Goal: Task Accomplishment & Management: Use online tool/utility

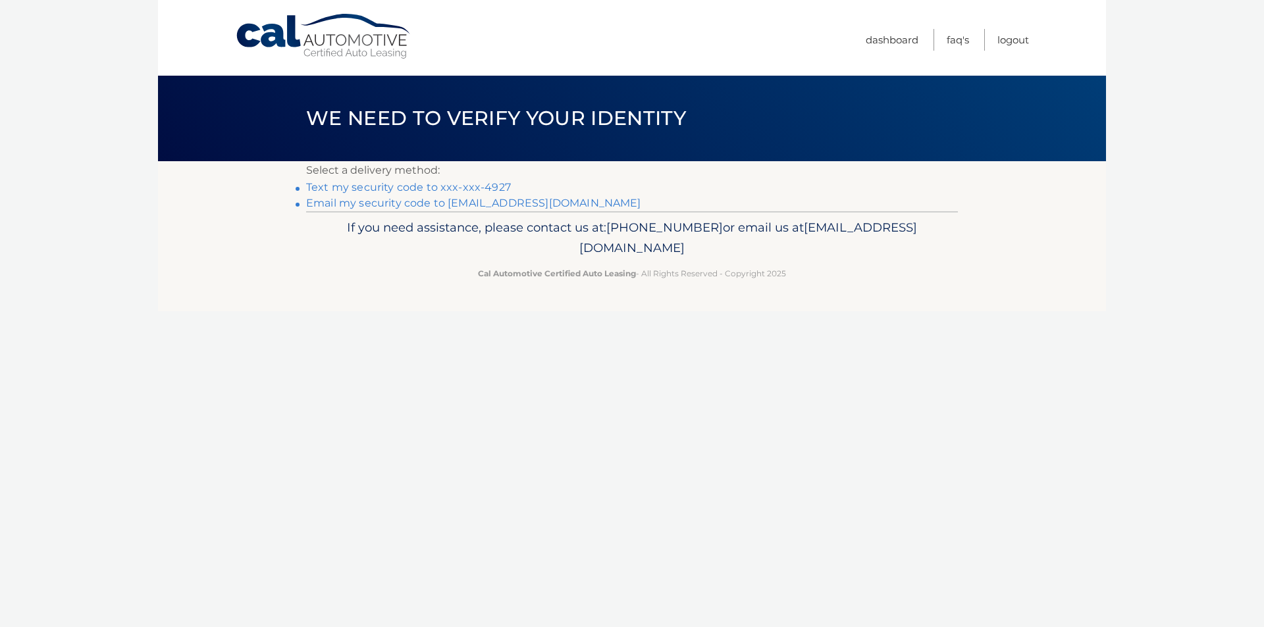
click at [497, 181] on link "Text my security code to xxx-xxx-4927" at bounding box center [408, 187] width 205 height 13
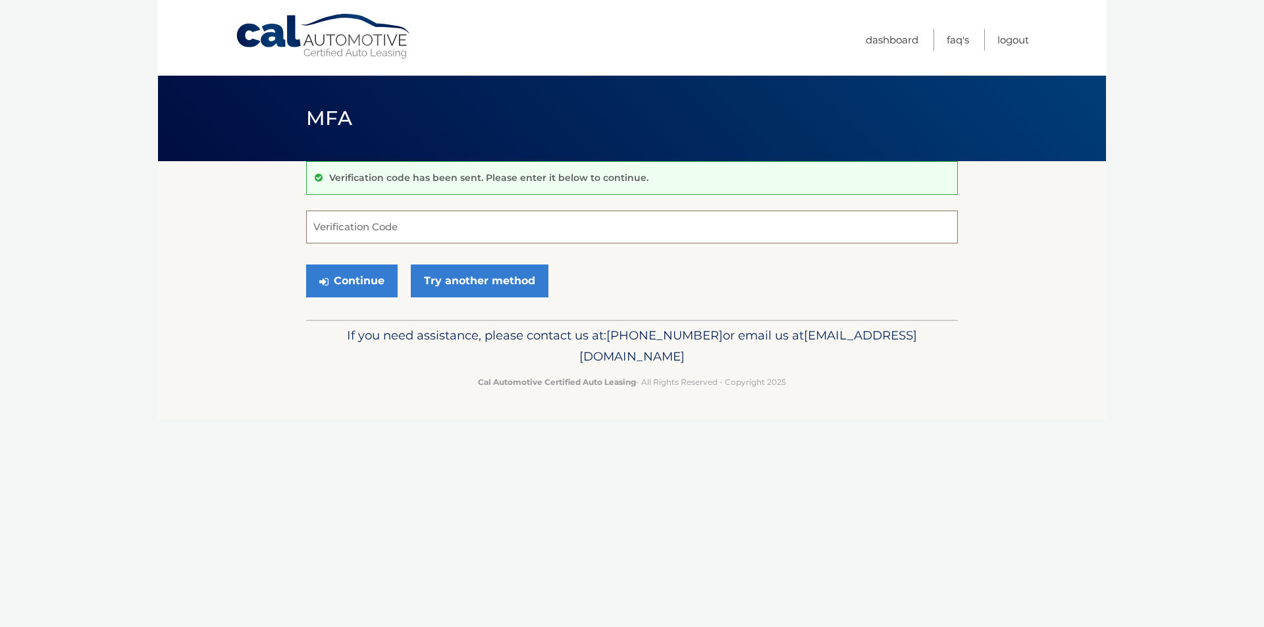
click at [515, 227] on input "Verification Code" at bounding box center [632, 227] width 652 height 33
type input "904828"
click at [371, 286] on button "Continue" at bounding box center [352, 281] width 92 height 33
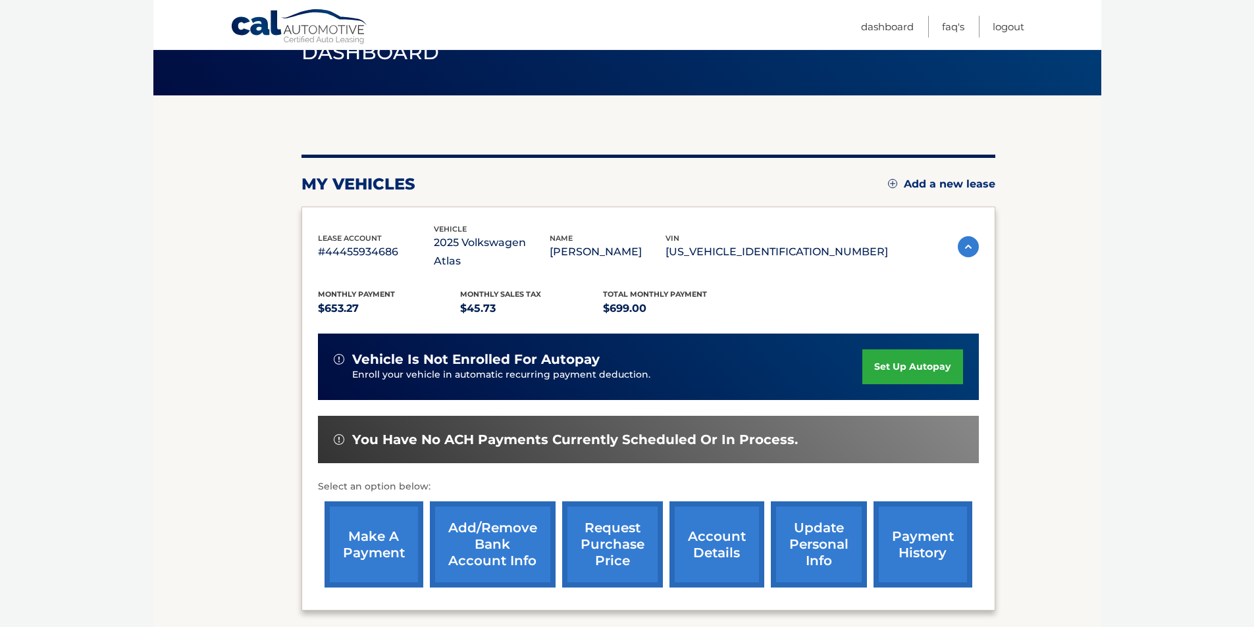
scroll to position [171, 0]
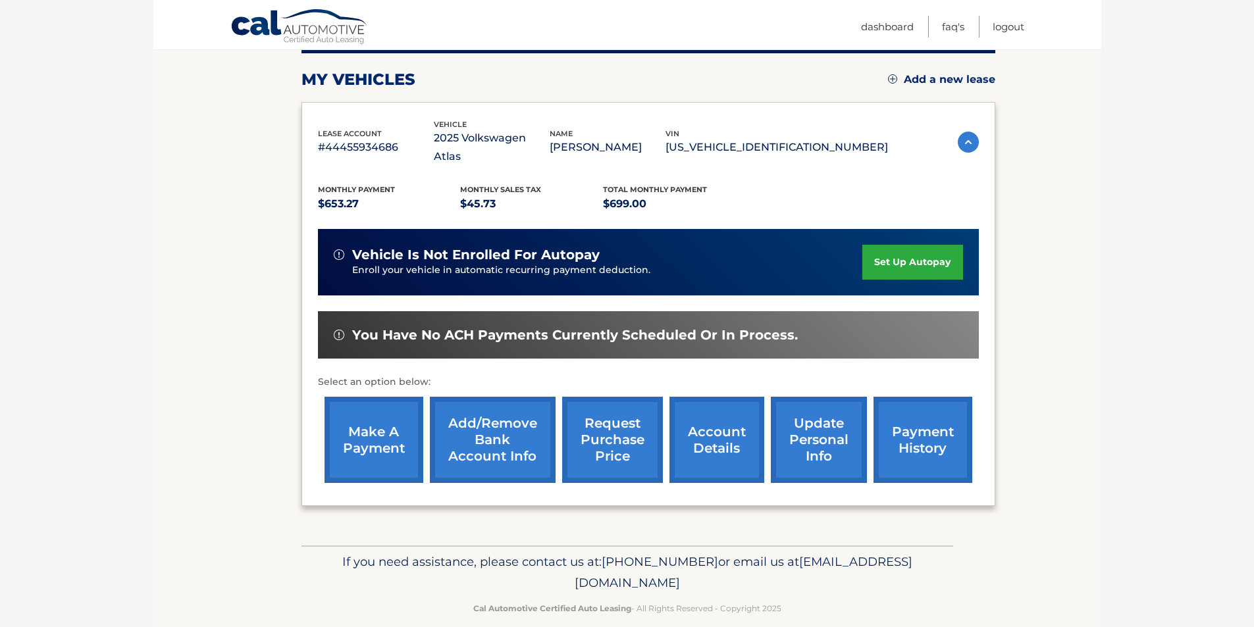
click at [388, 451] on link "make a payment" at bounding box center [374, 440] width 99 height 86
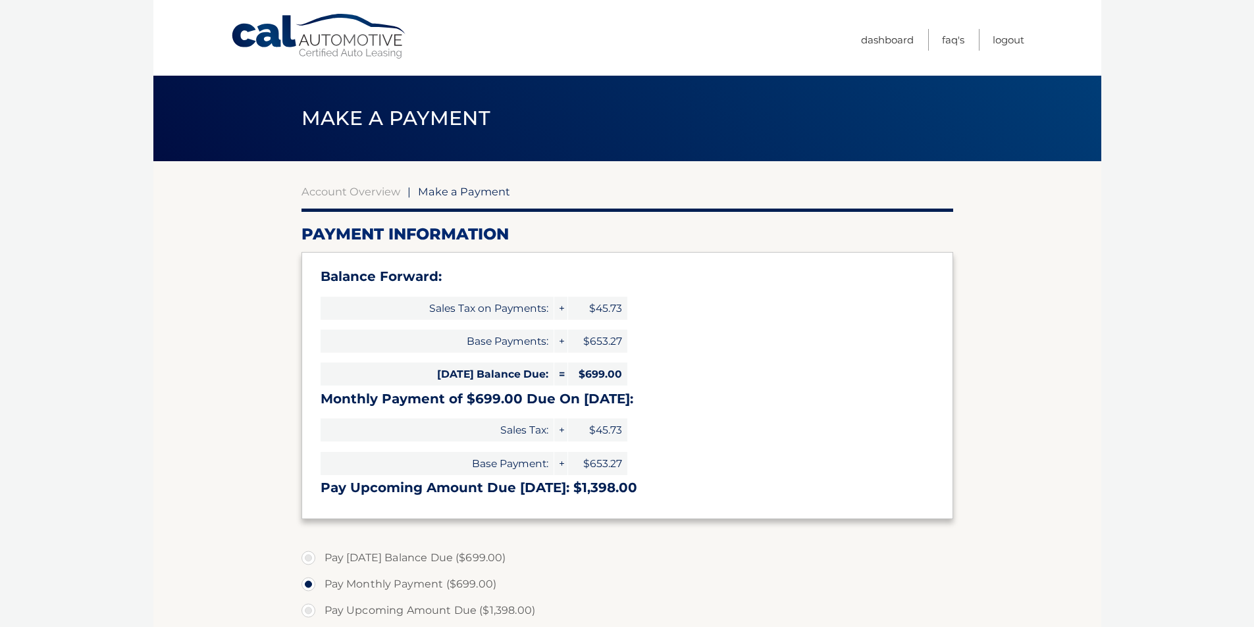
select select "MWMzMDlmODYtNmZmMC00MjEwLTgwNWEtOWFmZTk2NDM3YWE1"
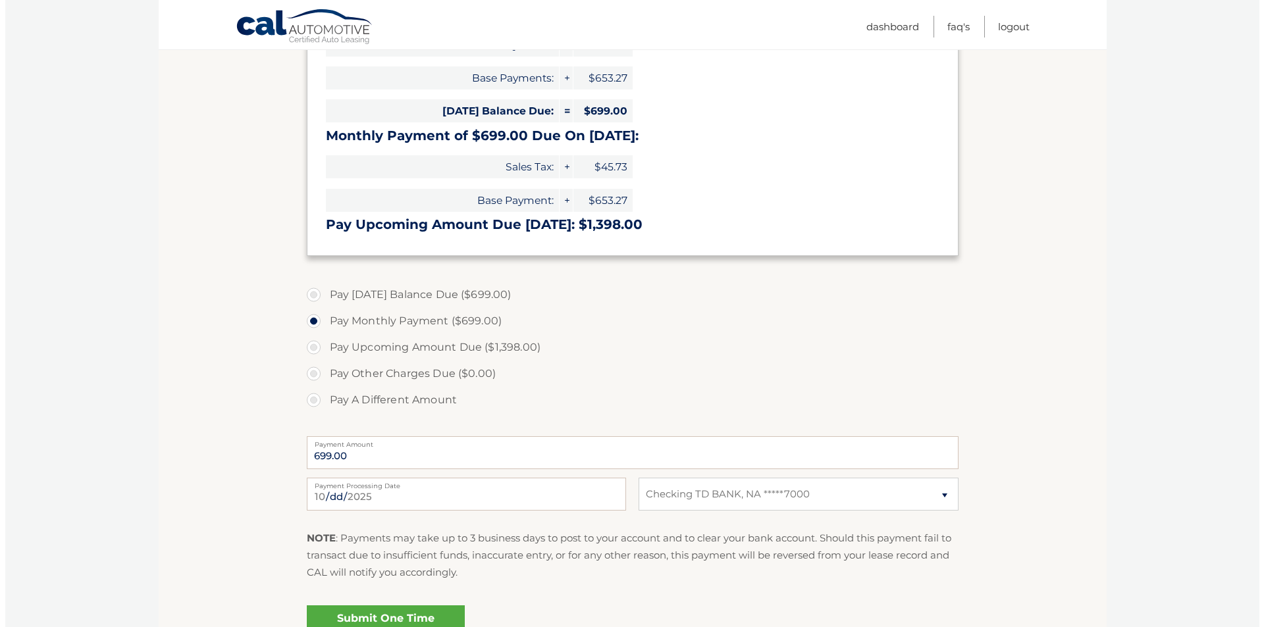
scroll to position [395, 0]
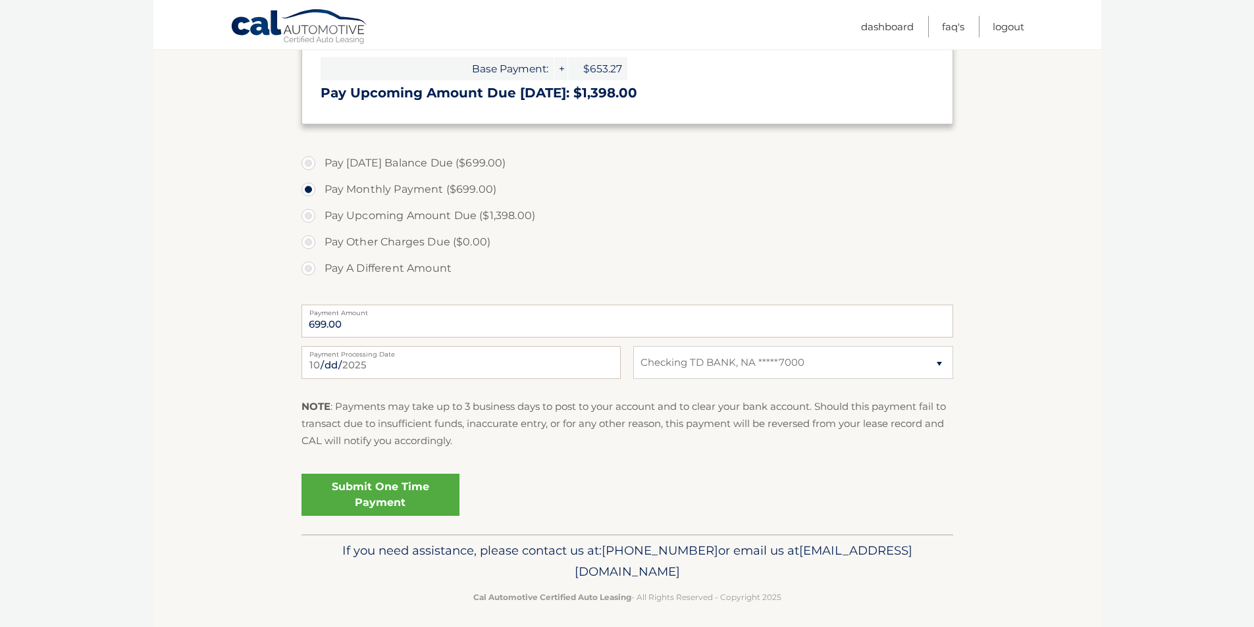
click at [362, 496] on link "Submit One Time Payment" at bounding box center [381, 495] width 158 height 42
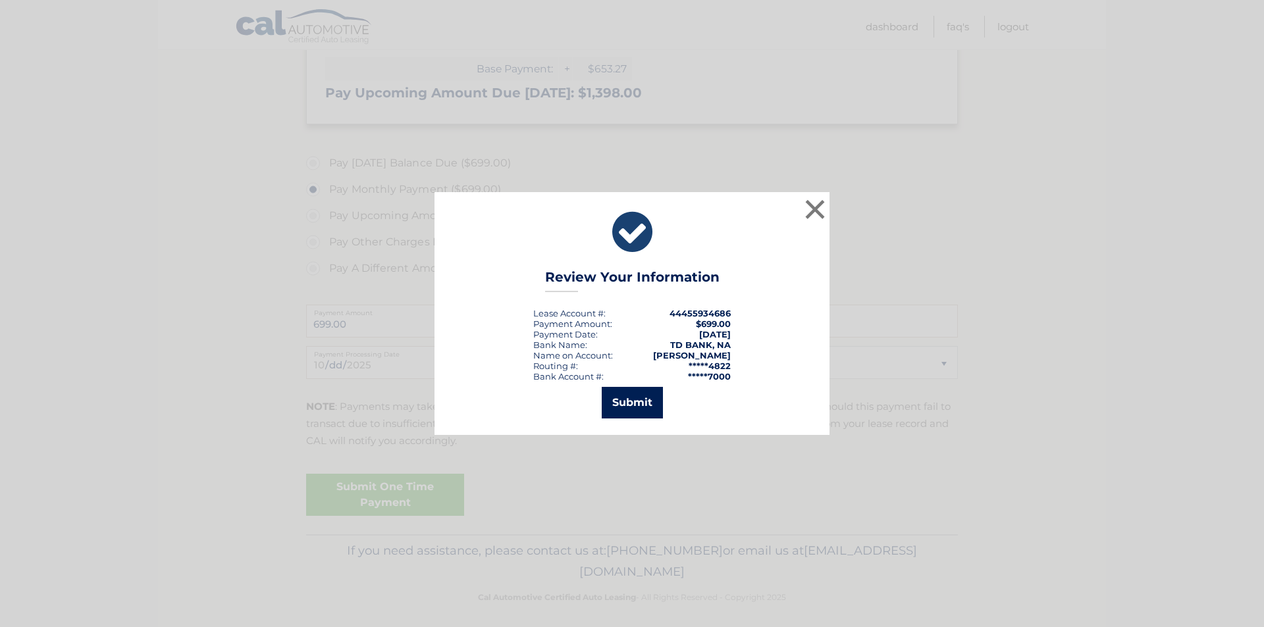
click at [641, 412] on button "Submit" at bounding box center [632, 403] width 61 height 32
